Goal: Information Seeking & Learning: Learn about a topic

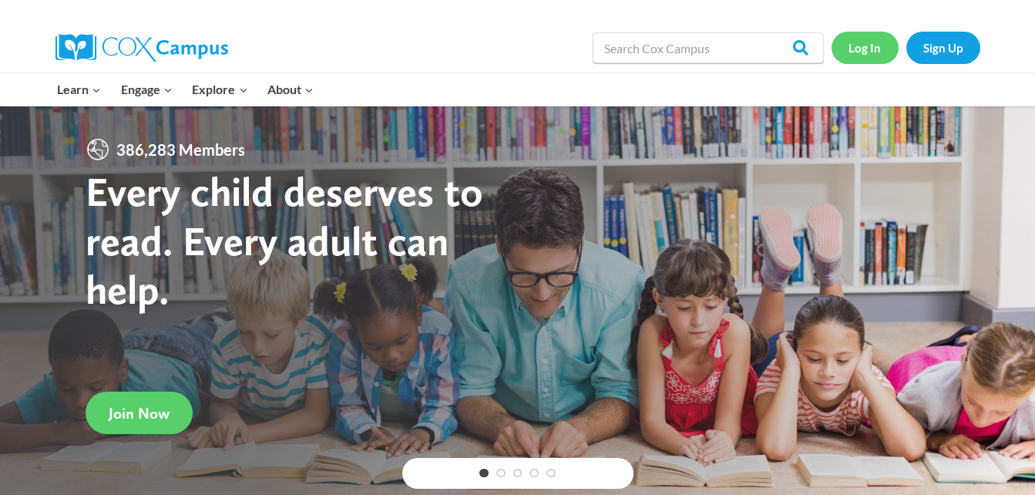
click at [860, 42] on link "Log In" at bounding box center [865, 48] width 67 height 32
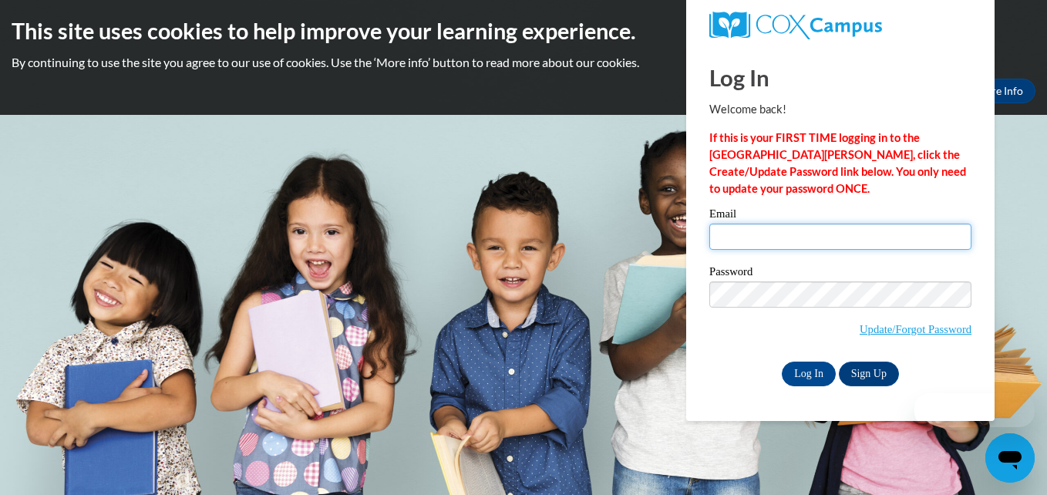
click at [812, 240] on input "Email" at bounding box center [840, 237] width 262 height 26
type input "[EMAIL_ADDRESS][DOMAIN_NAME]"
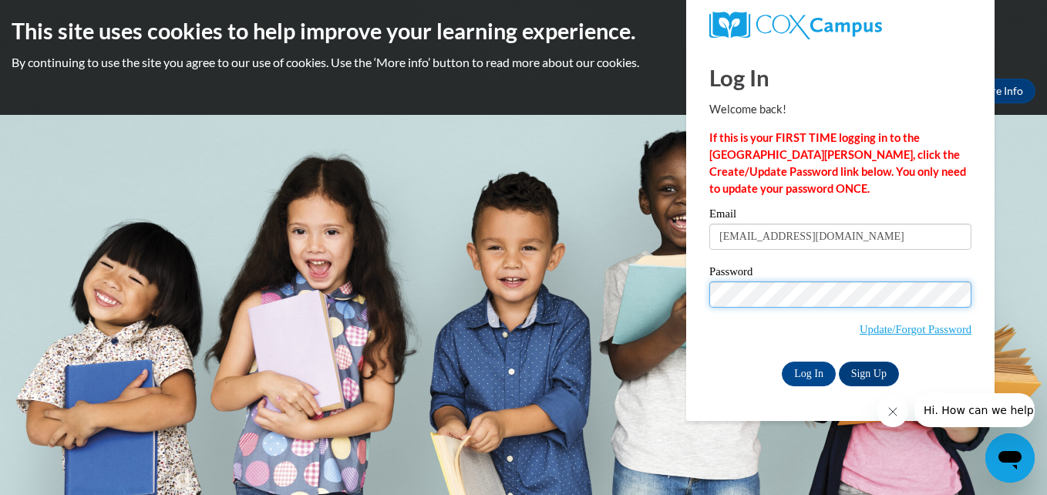
click at [782, 362] on input "Log In" at bounding box center [809, 374] width 54 height 25
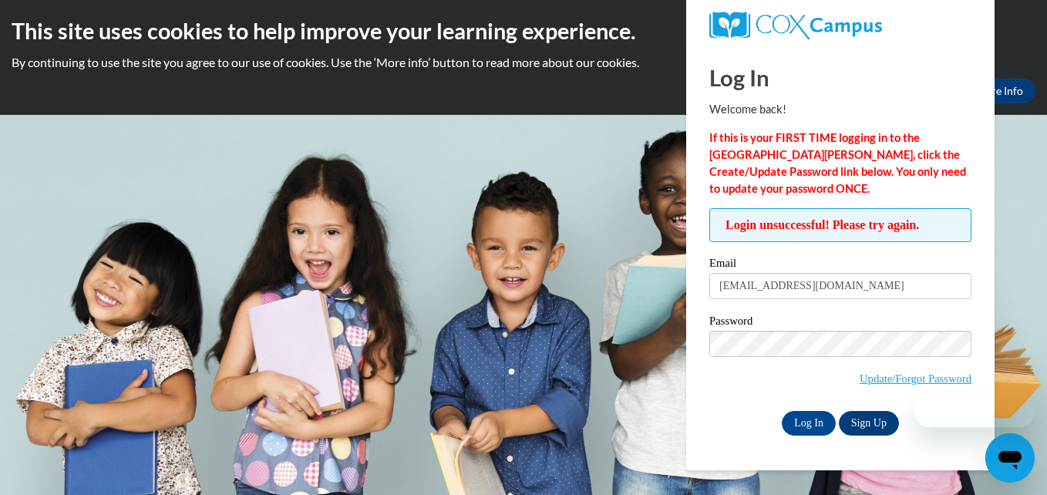
click at [766, 319] on label "Password" at bounding box center [840, 322] width 262 height 15
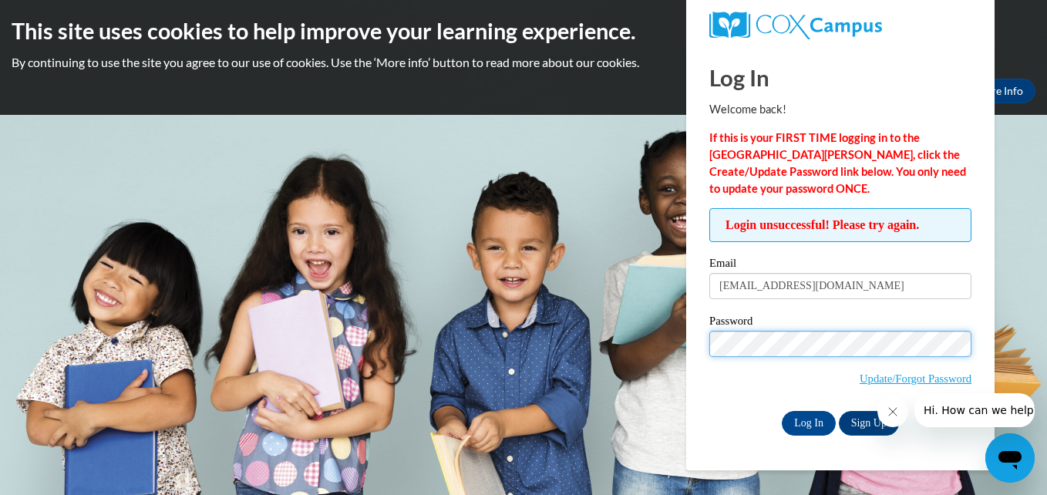
click at [782, 411] on input "Log In" at bounding box center [809, 423] width 54 height 25
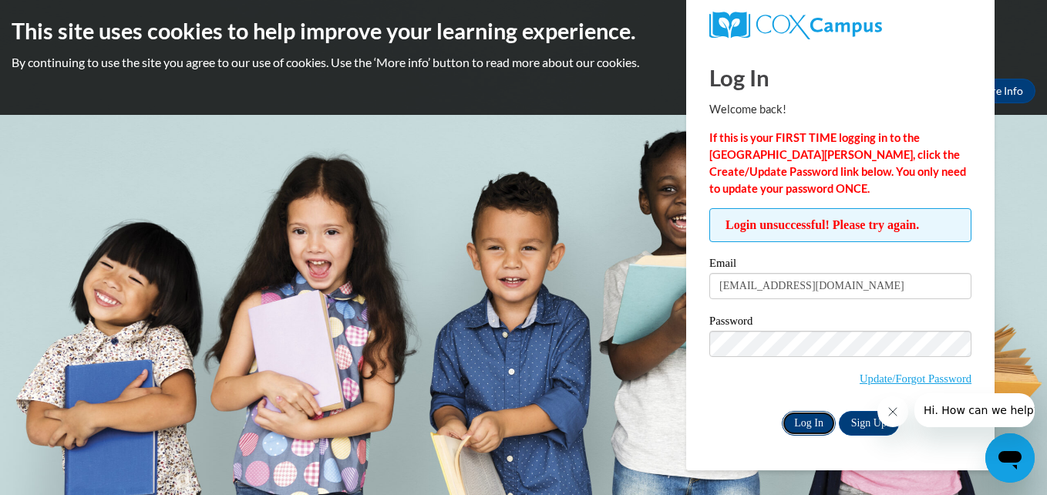
click at [786, 419] on input "Log In" at bounding box center [809, 423] width 54 height 25
click at [894, 416] on icon "Close message from company" at bounding box center [892, 411] width 12 height 12
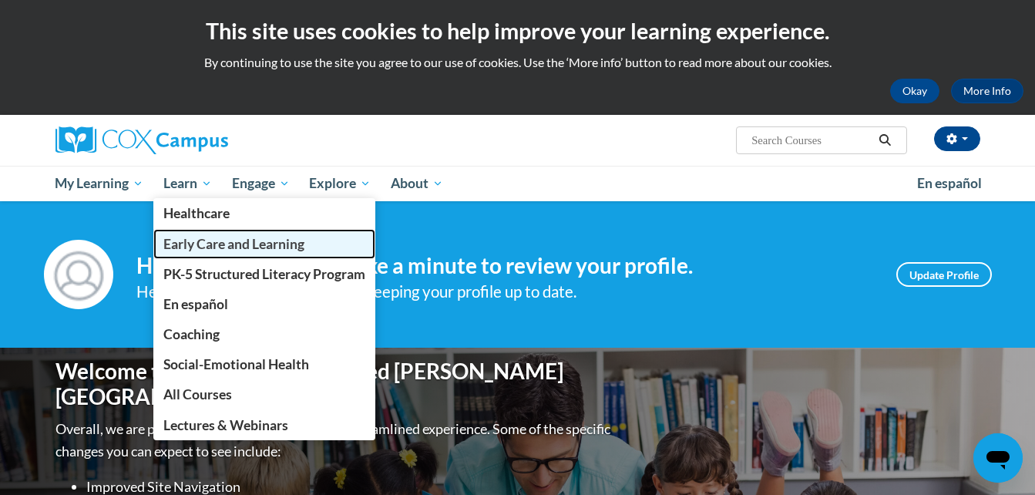
click at [182, 245] on span "Early Care and Learning" at bounding box center [233, 244] width 141 height 16
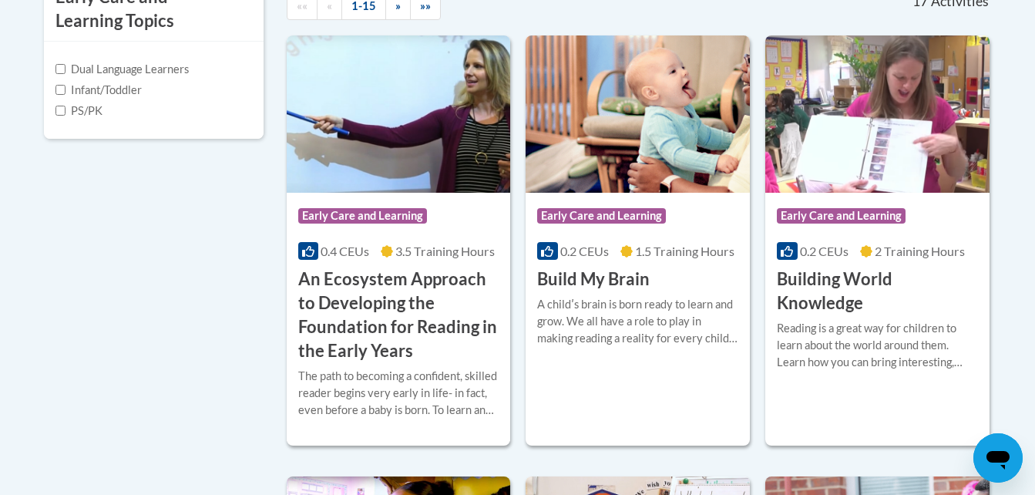
scroll to position [584, 0]
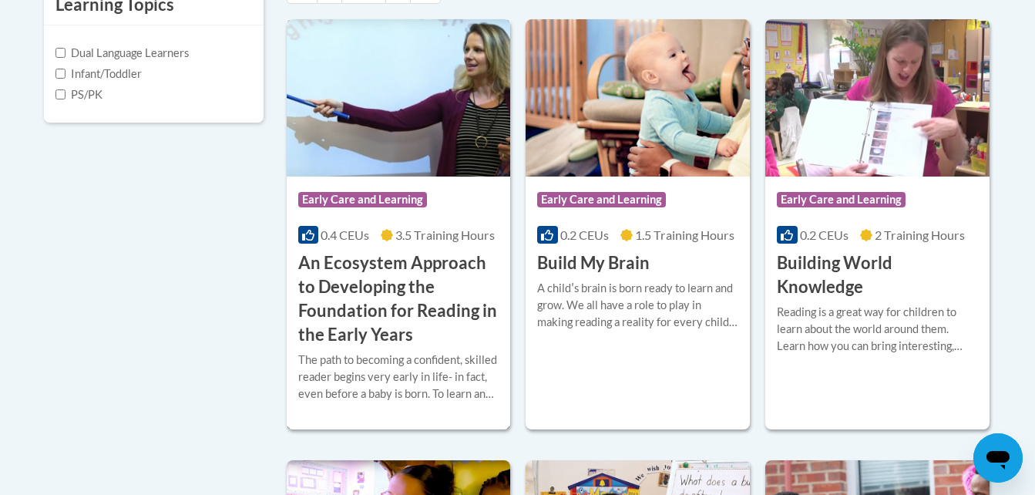
click at [327, 314] on h3 "An Ecosystem Approach to Developing the Foundation for Reading in the Early Yea…" at bounding box center [398, 298] width 201 height 95
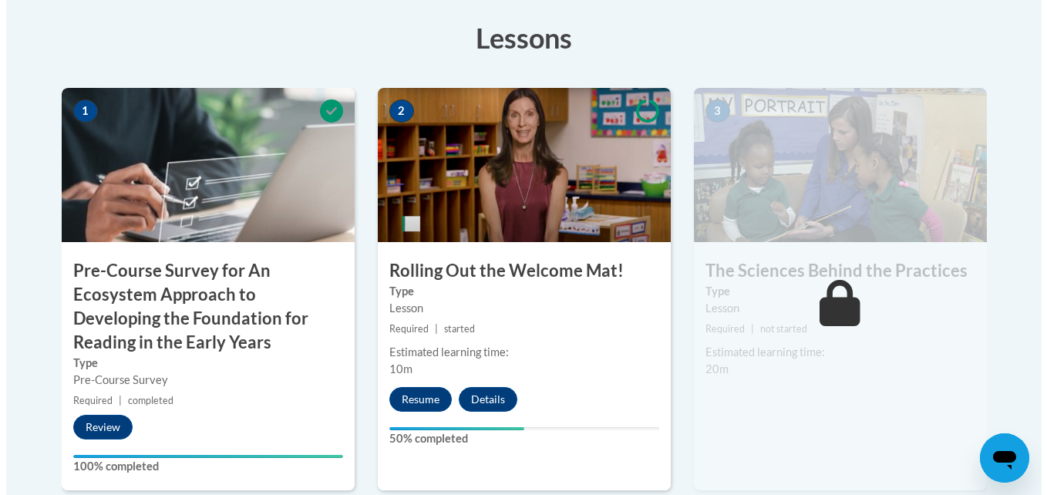
scroll to position [472, 0]
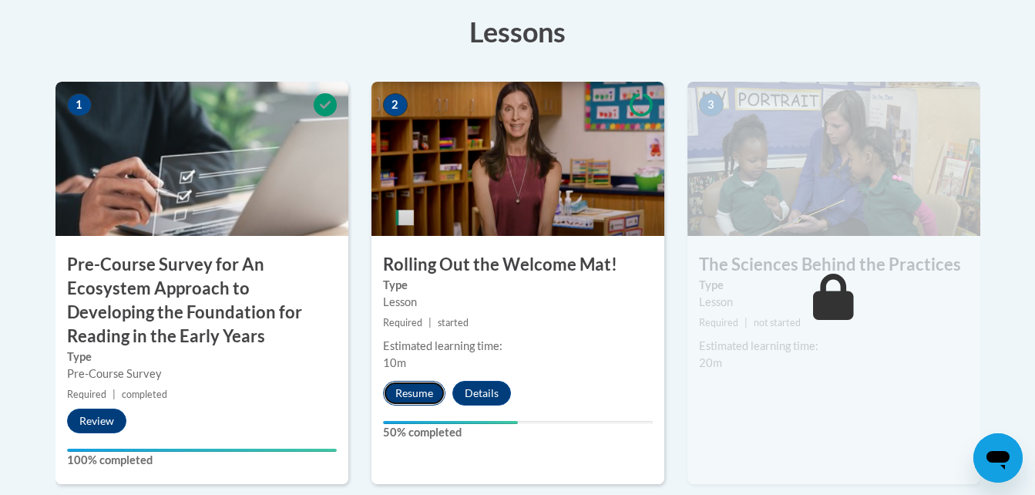
click at [410, 392] on button "Resume" at bounding box center [414, 393] width 62 height 25
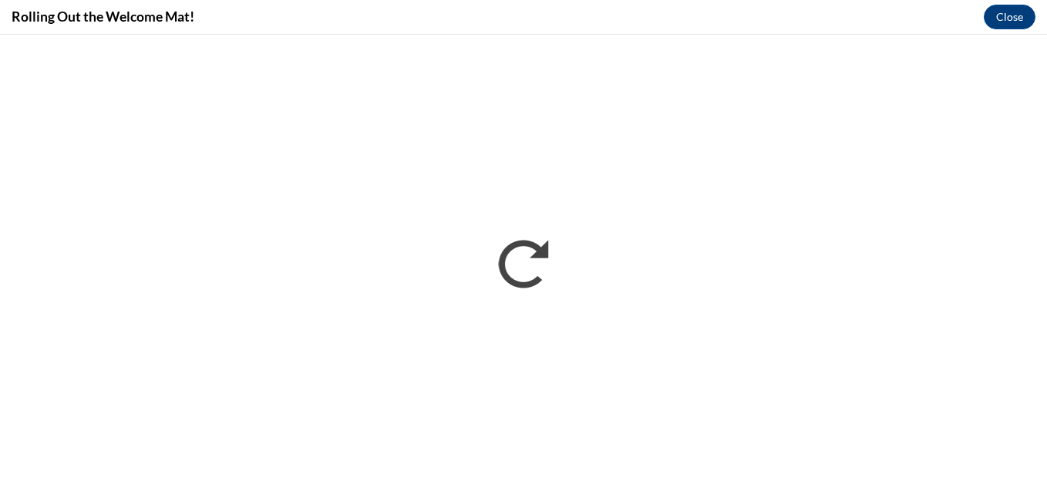
scroll to position [0, 0]
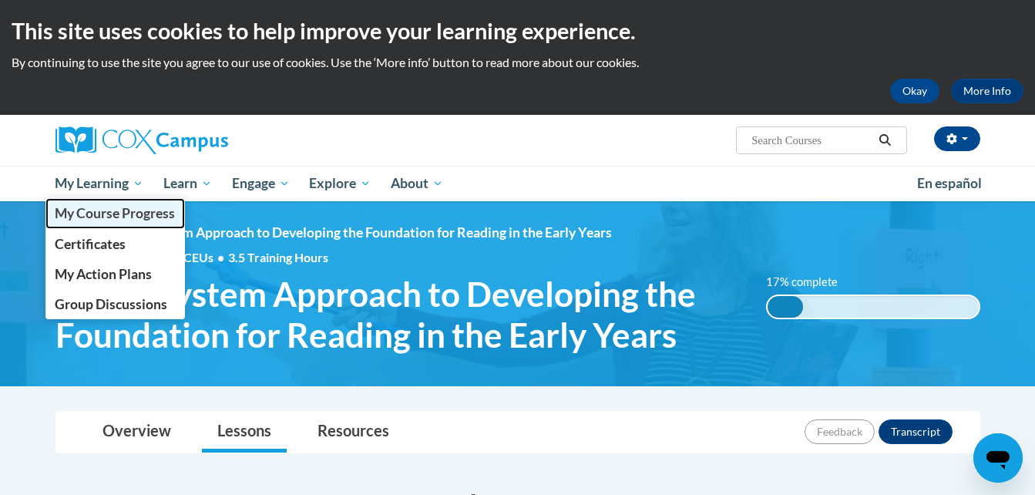
click at [100, 211] on span "My Course Progress" at bounding box center [115, 213] width 120 height 16
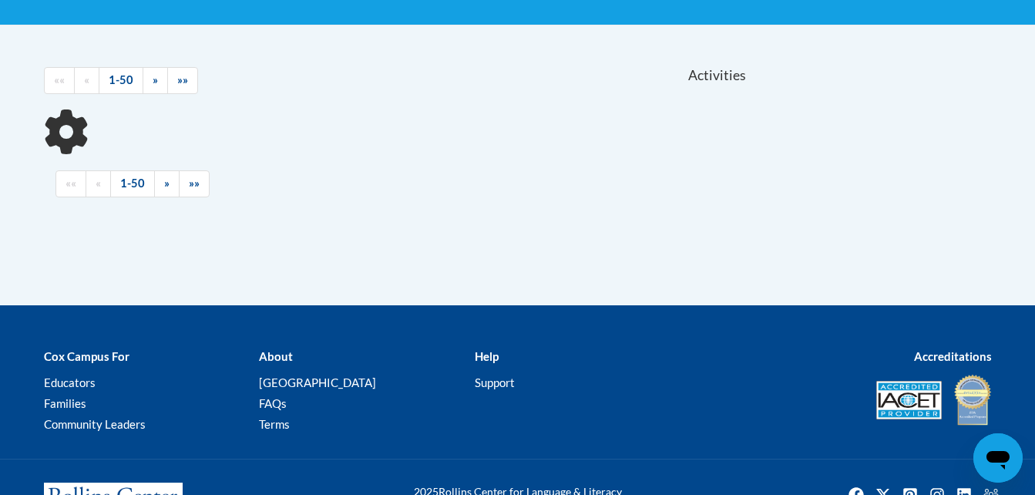
scroll to position [298, 0]
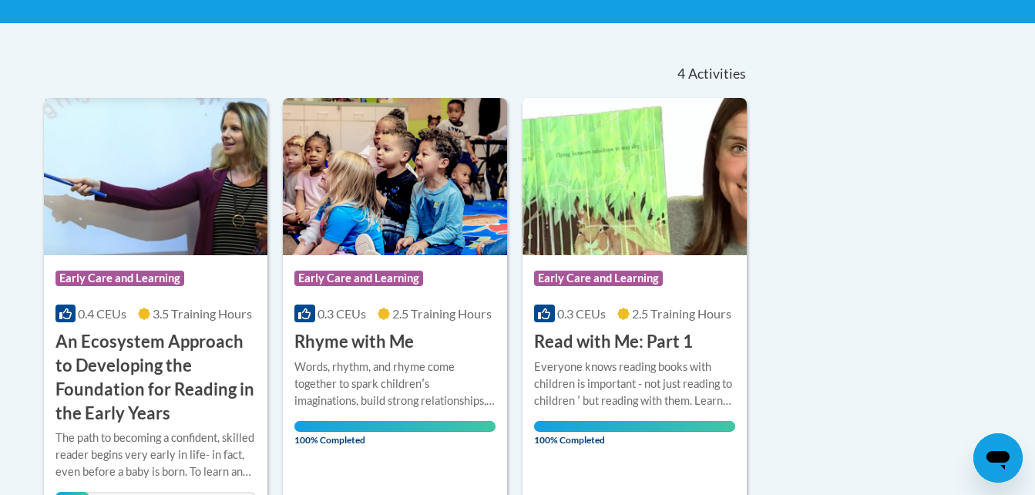
click at [98, 201] on img at bounding box center [156, 176] width 224 height 157
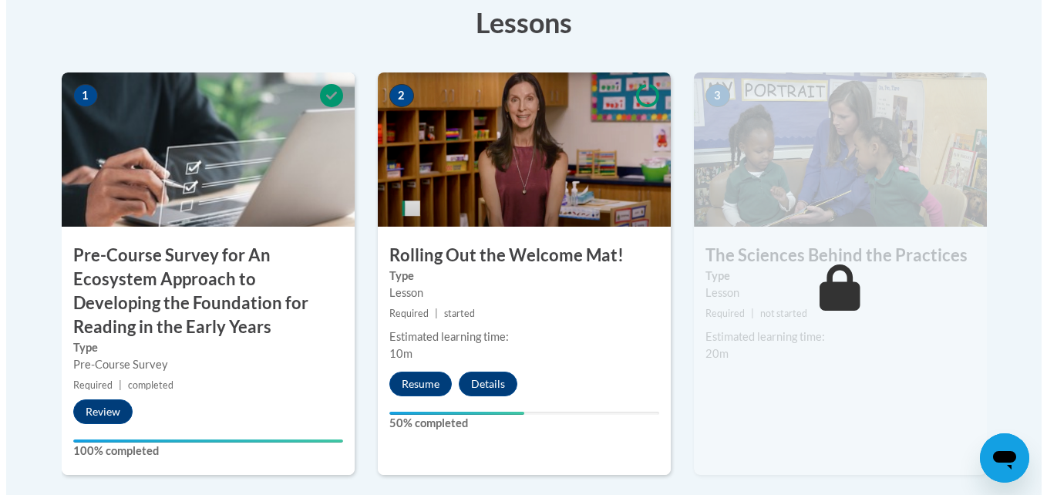
scroll to position [480, 0]
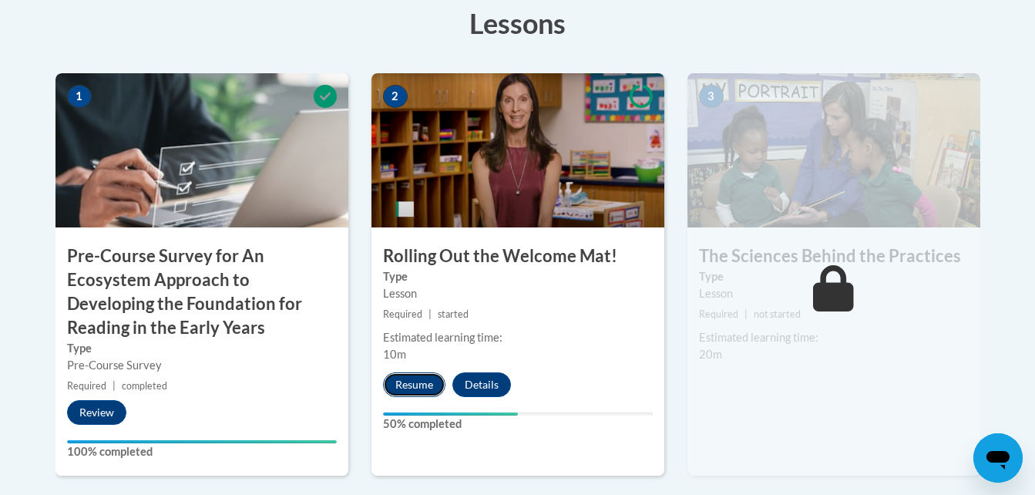
click at [394, 380] on button "Resume" at bounding box center [414, 384] width 62 height 25
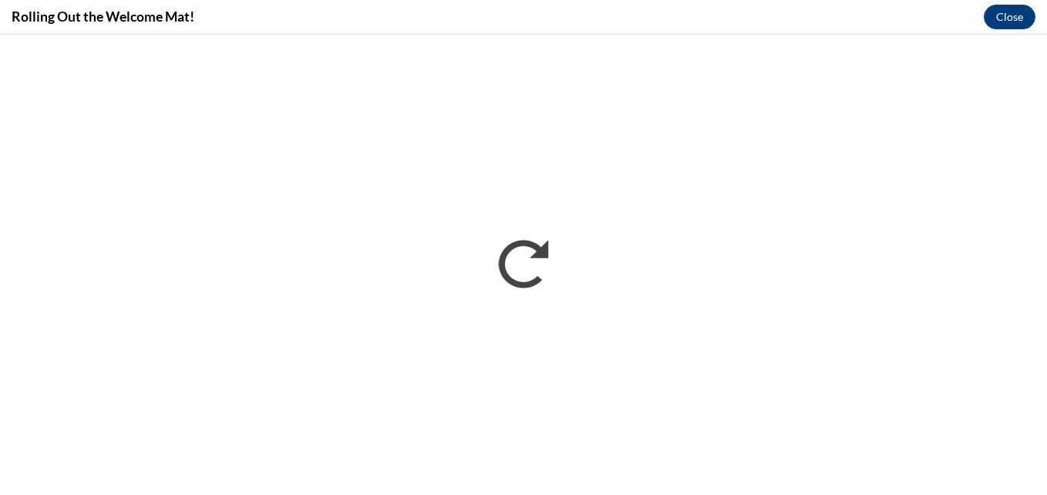
scroll to position [0, 0]
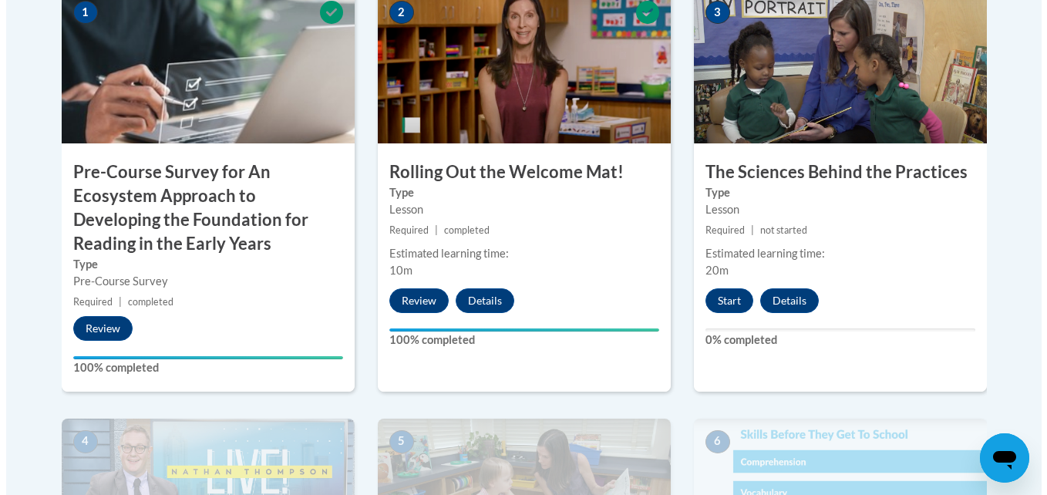
scroll to position [520, 0]
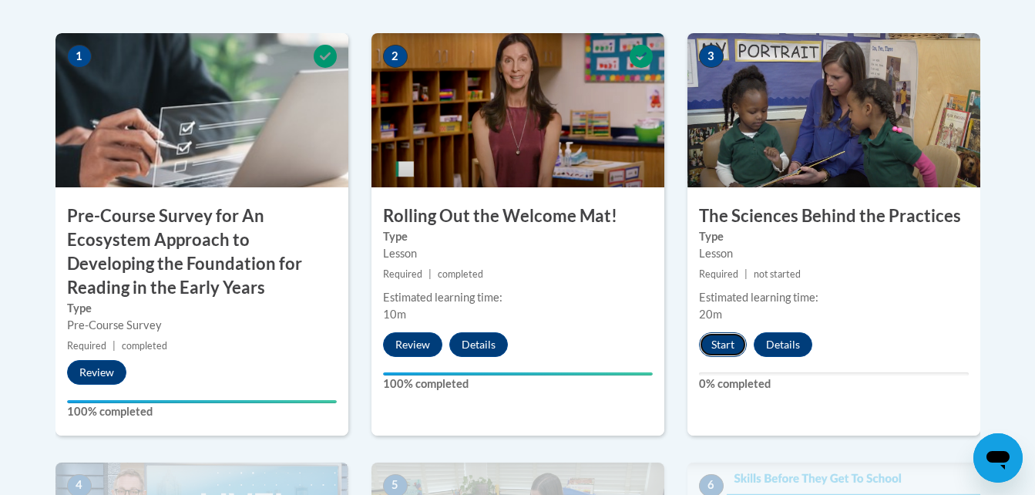
click at [715, 344] on button "Start" at bounding box center [723, 344] width 48 height 25
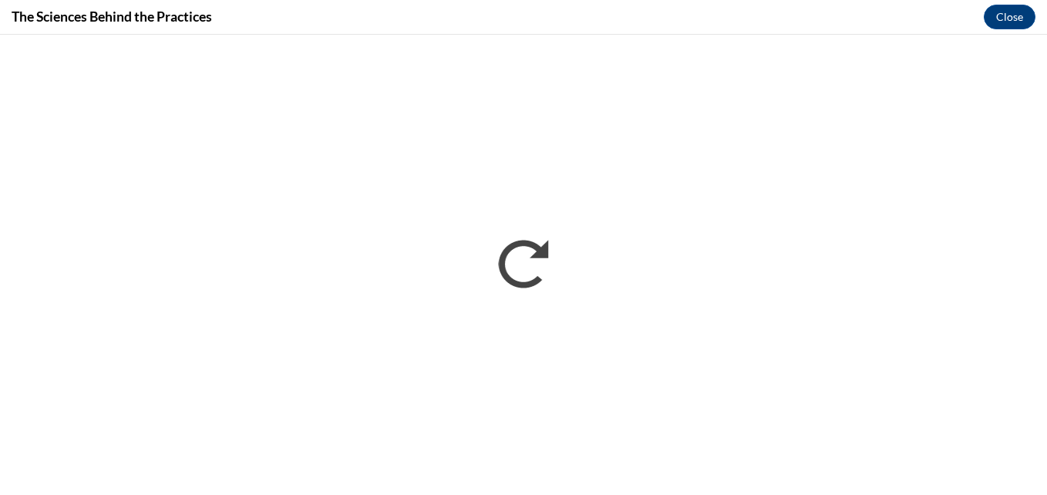
scroll to position [0, 0]
